Goal: Task Accomplishment & Management: Manage account settings

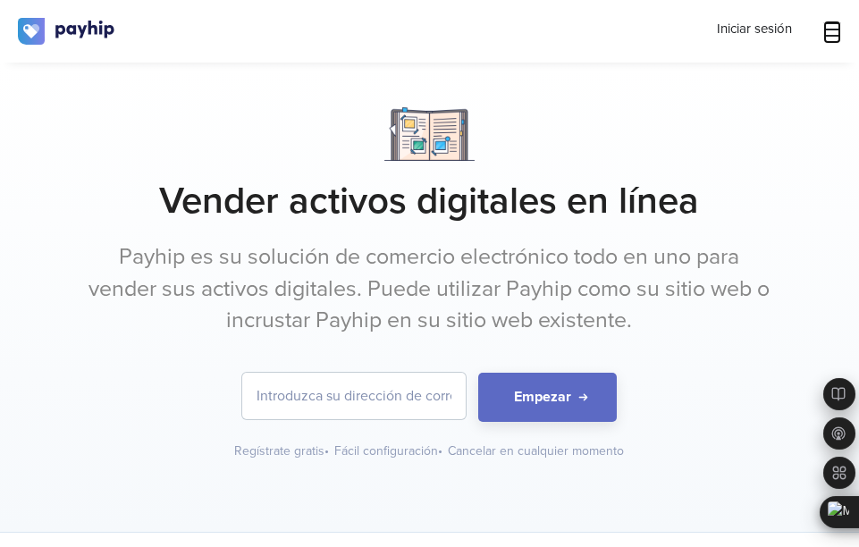
click at [830, 29] on icon at bounding box center [832, 29] width 18 height 14
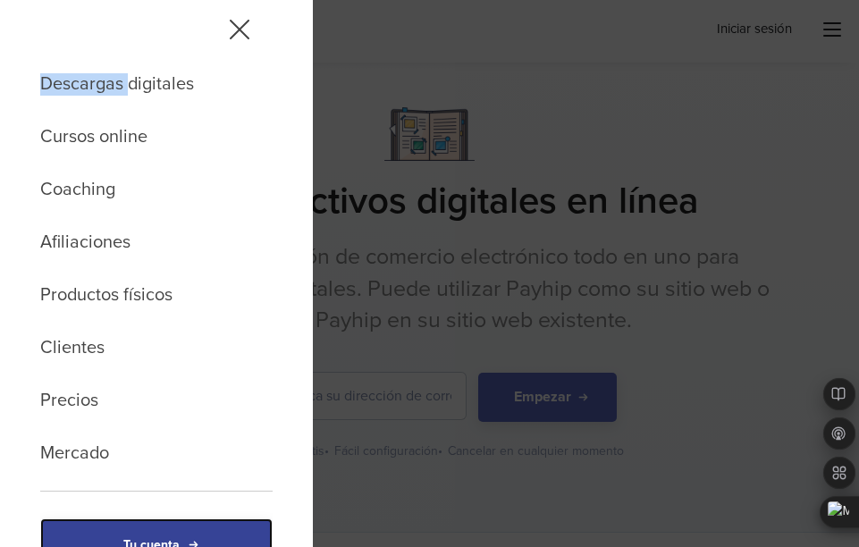
click at [136, 536] on link "Tu cuenta" at bounding box center [156, 545] width 232 height 55
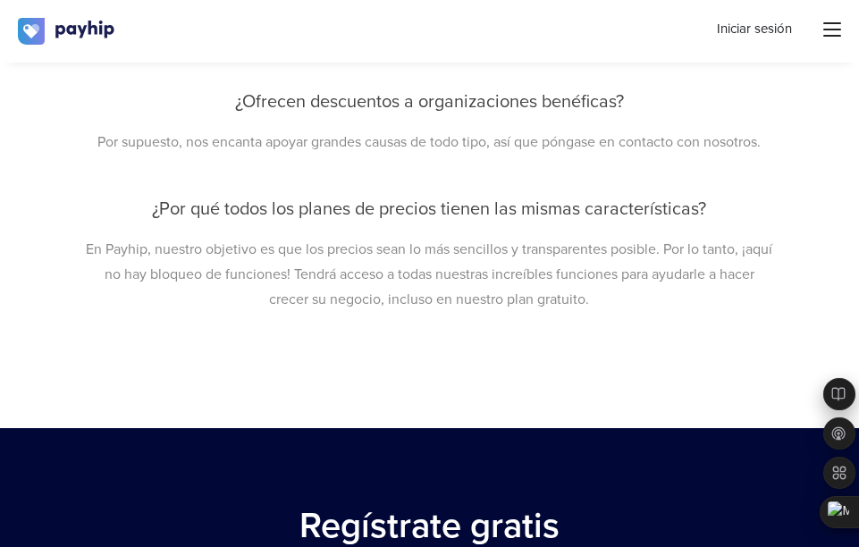
scroll to position [7940, 0]
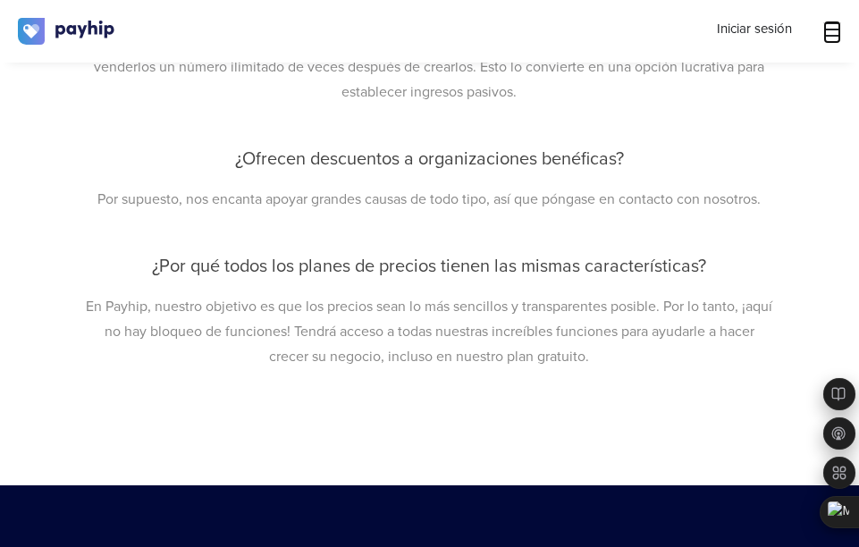
click at [836, 28] on icon at bounding box center [832, 30] width 18 height 18
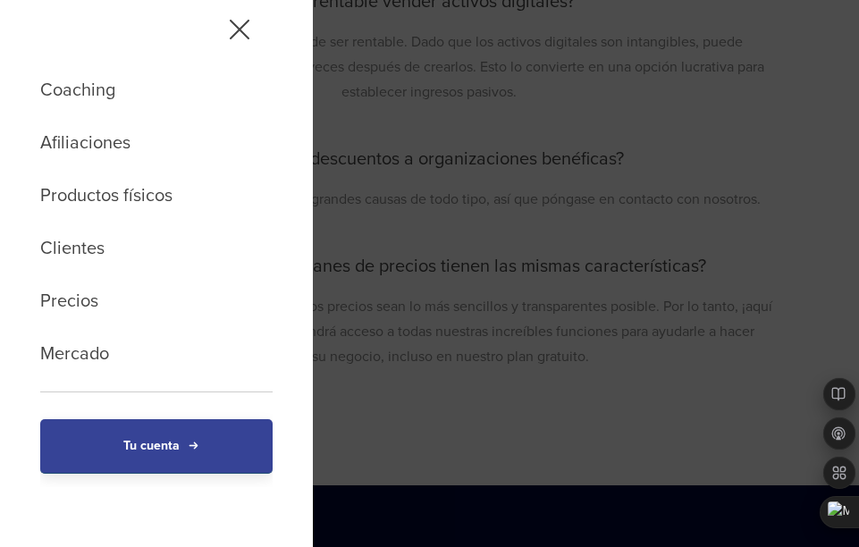
scroll to position [102, 0]
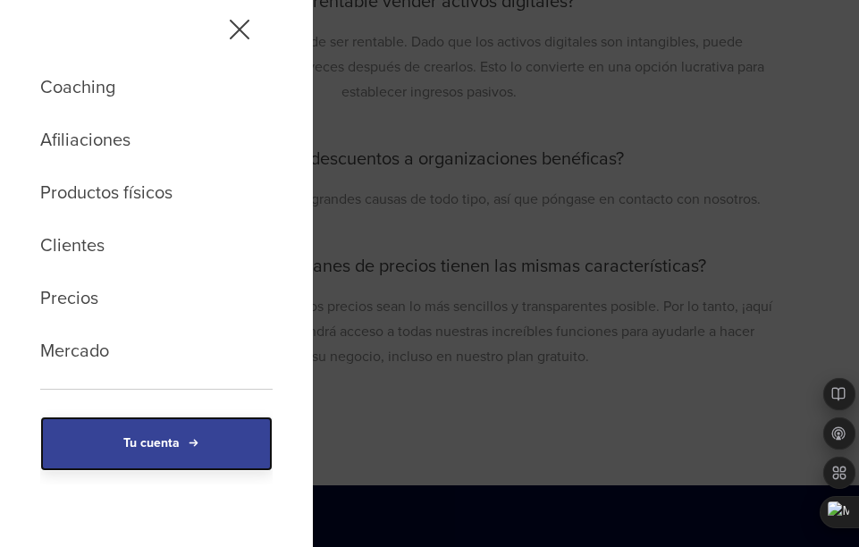
click at [204, 451] on link "Tu cuenta" at bounding box center [156, 444] width 232 height 55
